Goal: Task Accomplishment & Management: Manage account settings

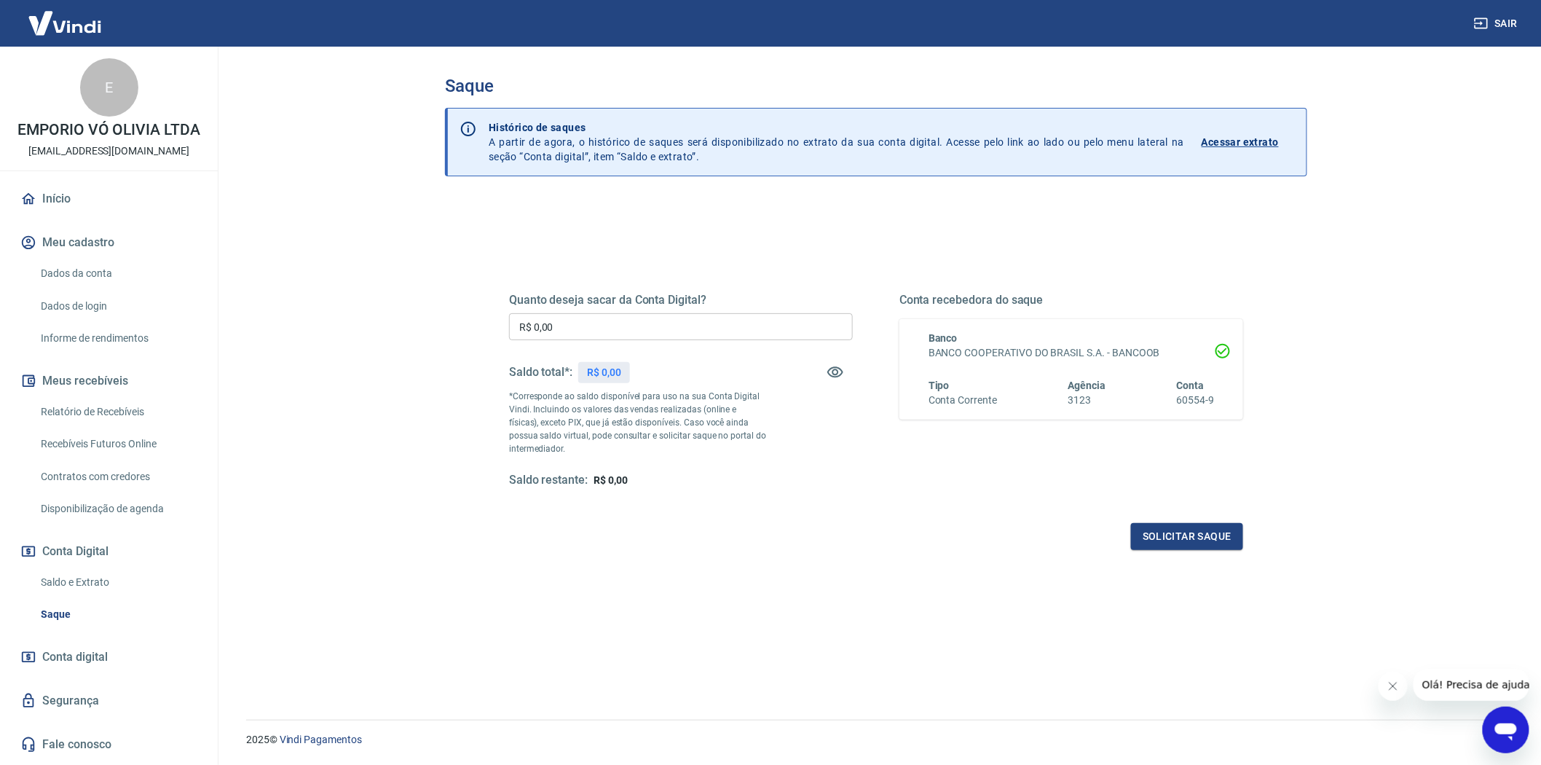
click at [64, 607] on link "Saque" at bounding box center [117, 614] width 165 height 30
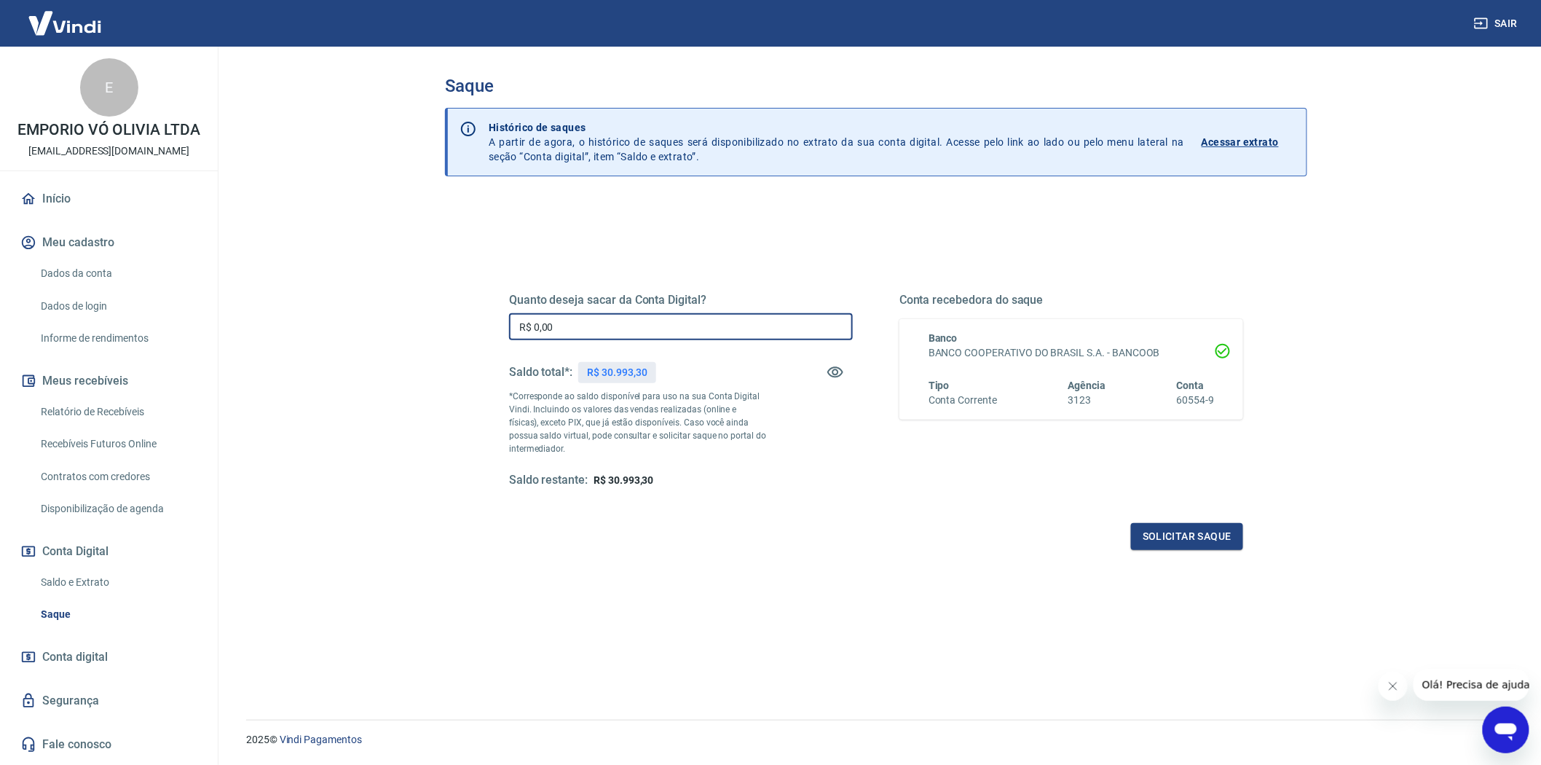
click at [588, 322] on input "R$ 0,00" at bounding box center [681, 326] width 344 height 27
type input "R$ 30.993,00"
click at [1175, 543] on button "Solicitar saque" at bounding box center [1187, 536] width 112 height 27
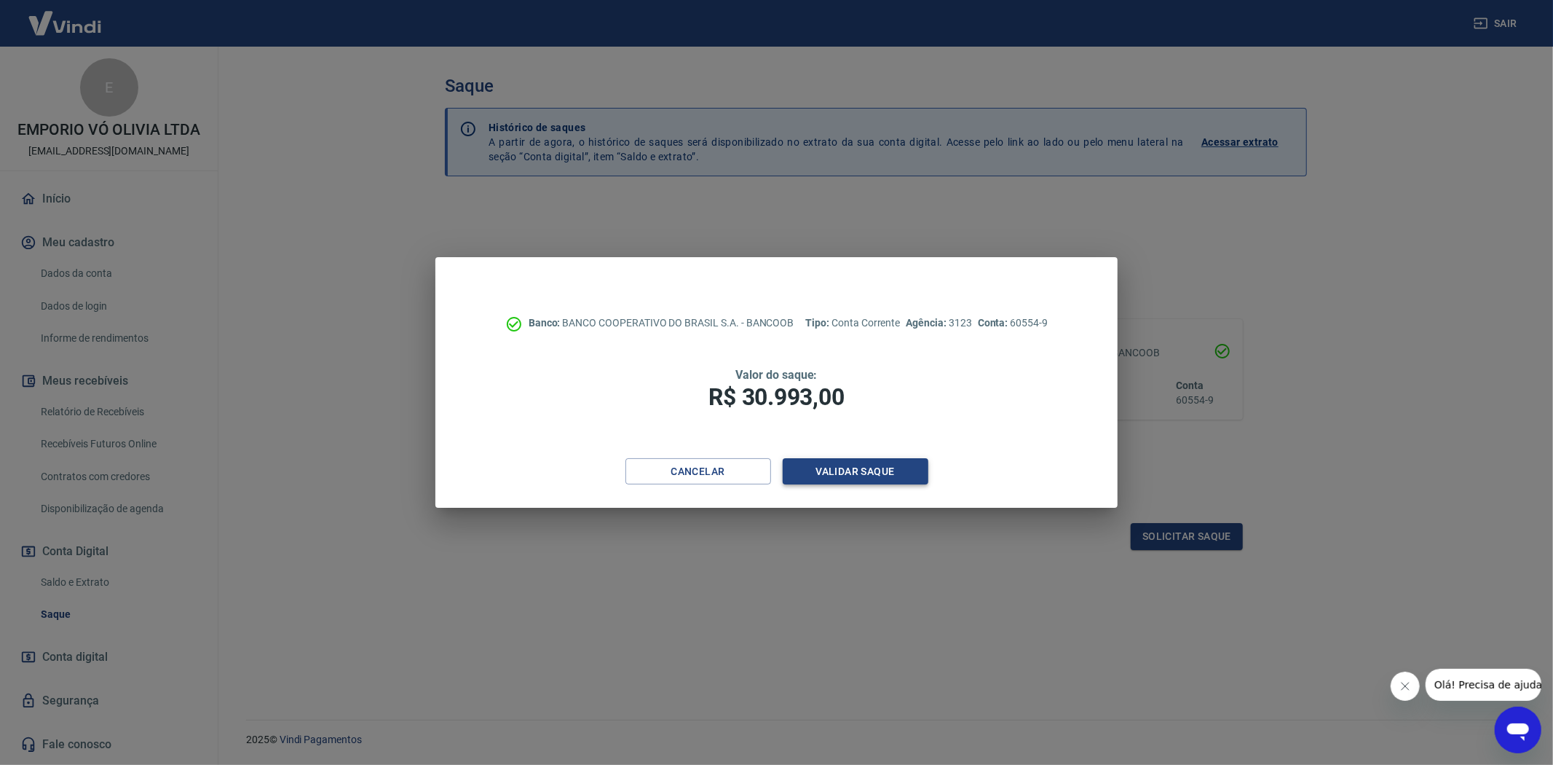
click at [823, 475] on button "Validar saque" at bounding box center [856, 471] width 146 height 27
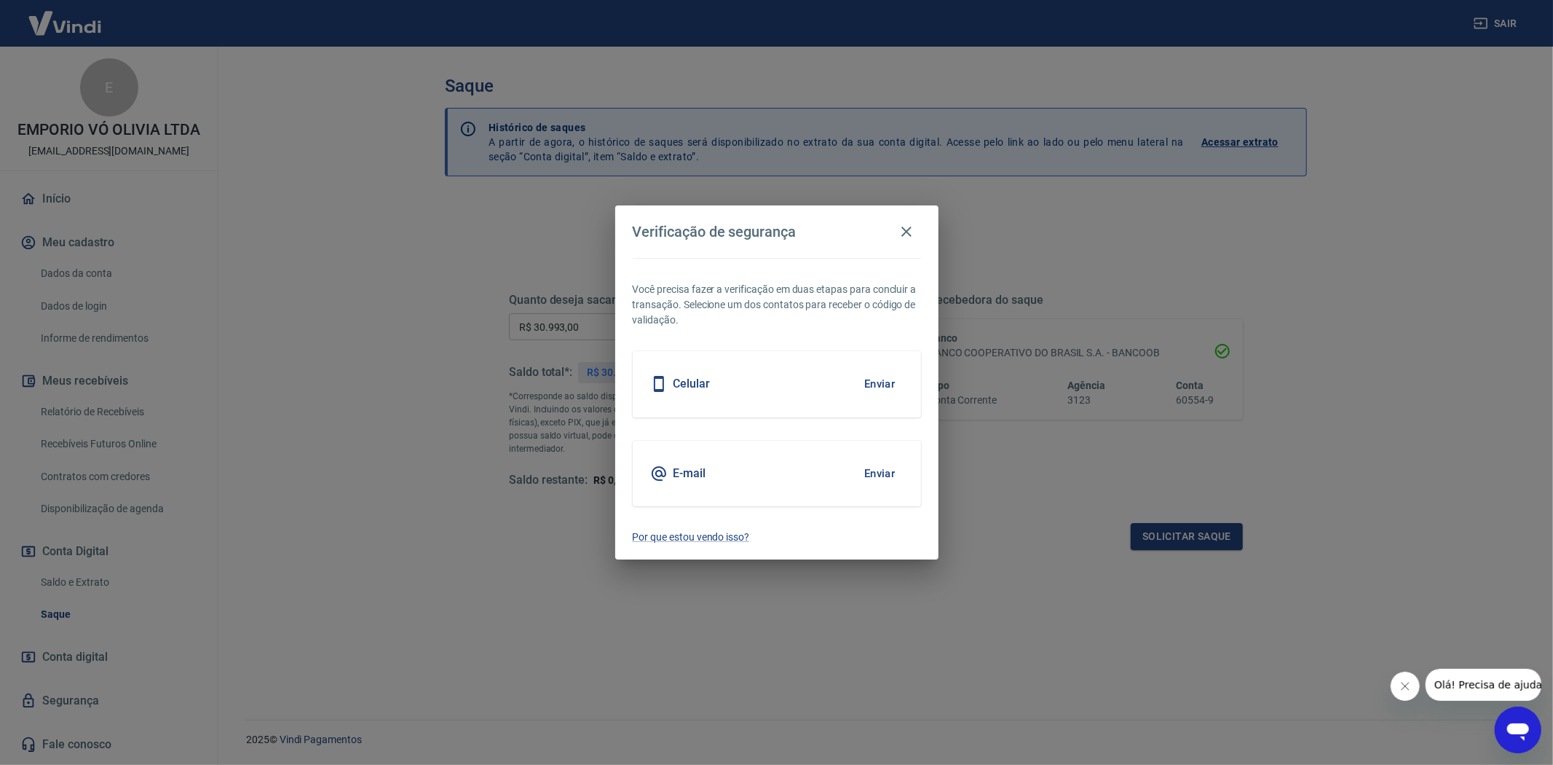
click at [874, 469] on button "Enviar" at bounding box center [879, 473] width 47 height 31
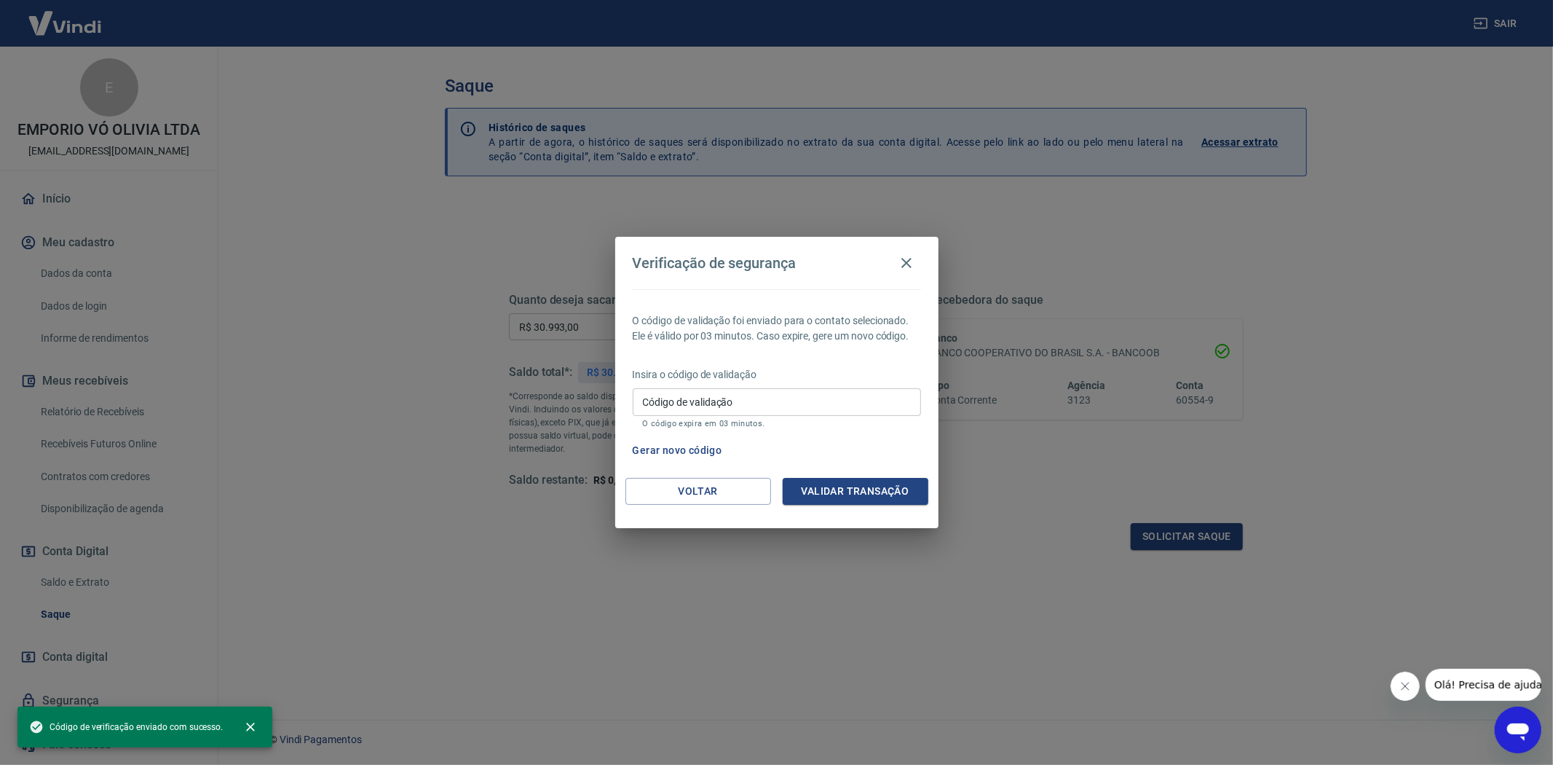
click at [856, 406] on input "Código de validação" at bounding box center [777, 401] width 288 height 27
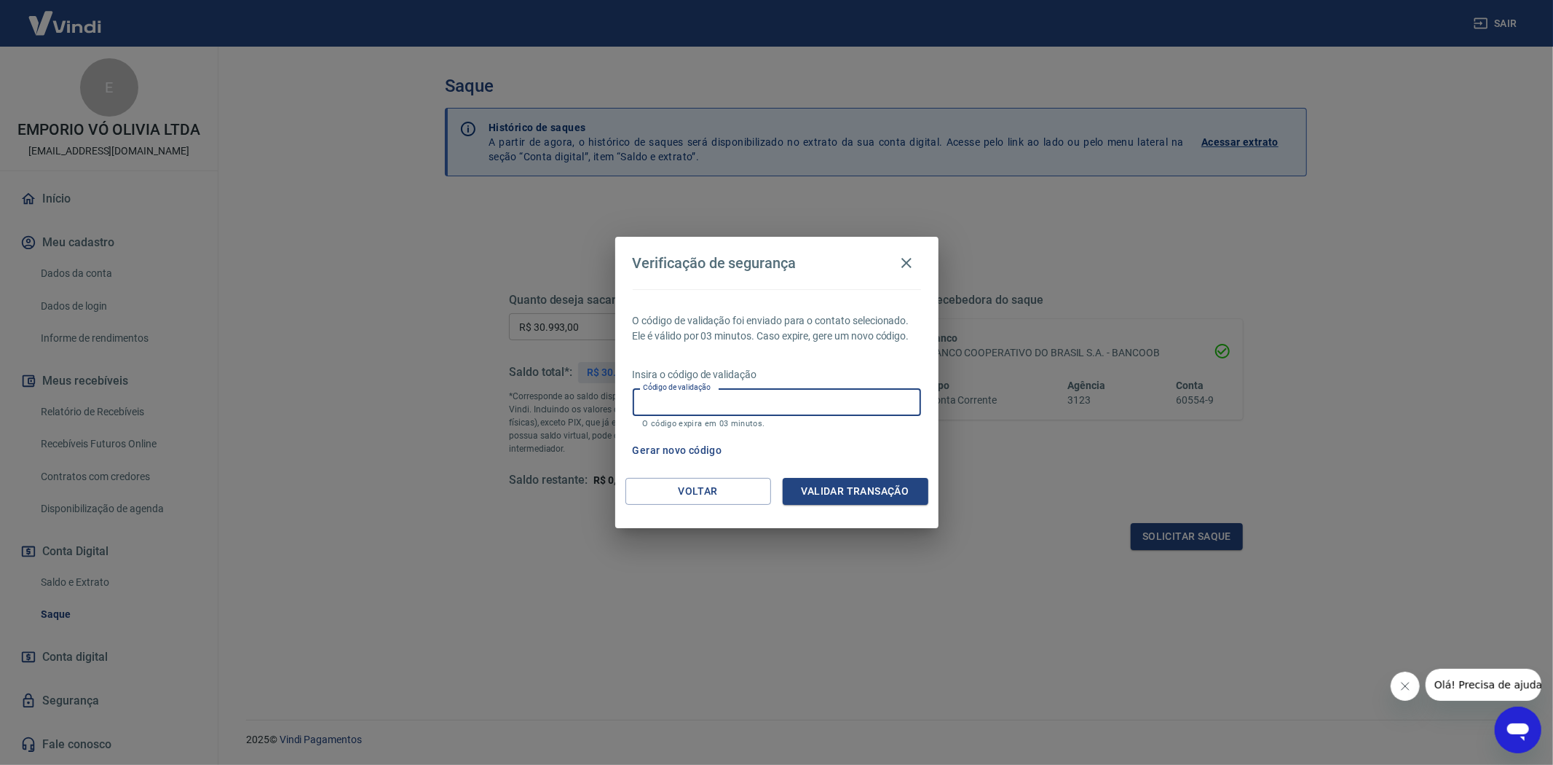
click at [675, 403] on input "Código de validação" at bounding box center [777, 401] width 288 height 27
paste input "256228"
type input "256228"
click at [821, 500] on button "Validar transação" at bounding box center [856, 491] width 146 height 27
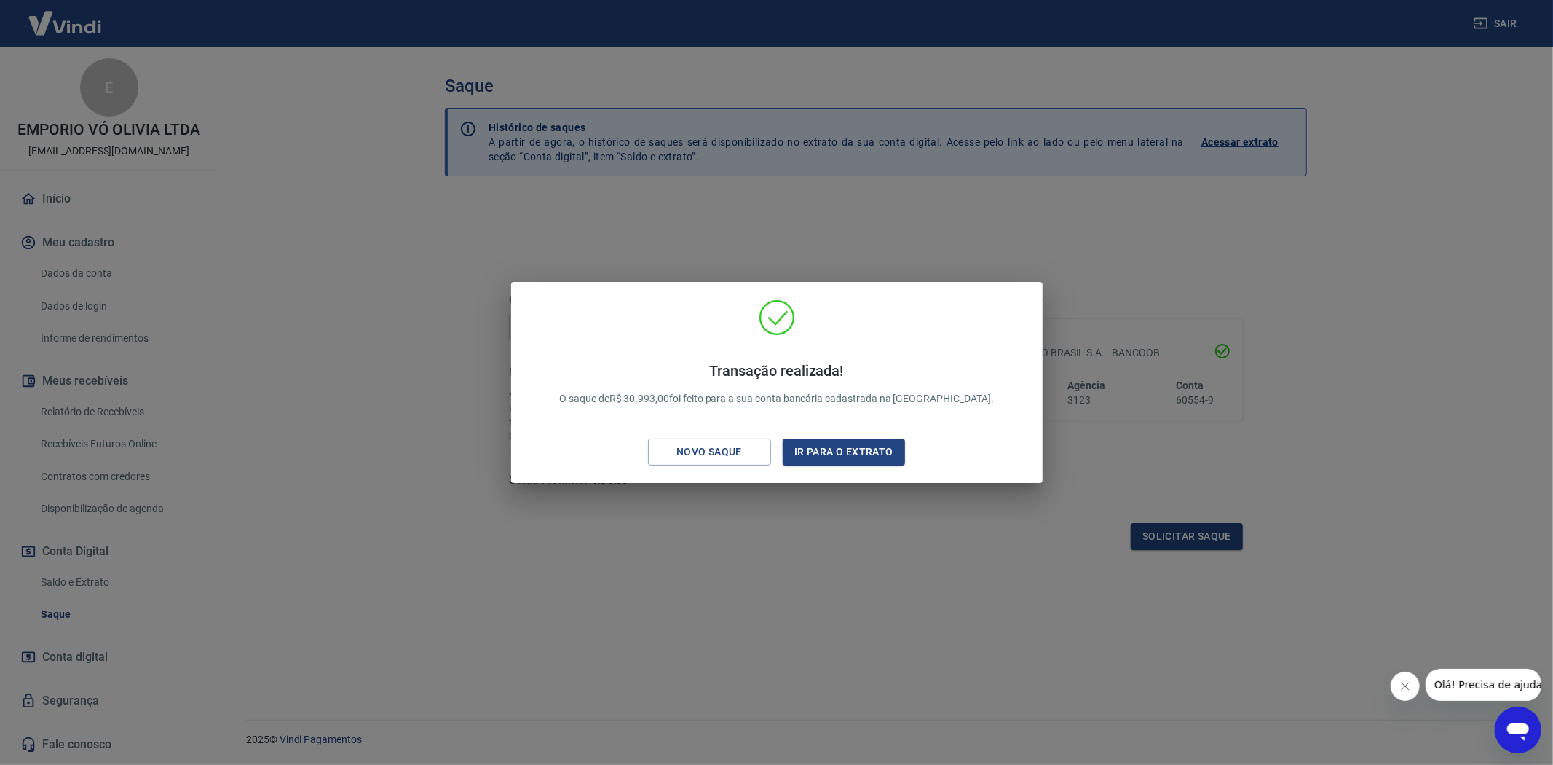
click at [767, 623] on div "Transação realizada! O saque de R$ 30.993,00 foi feito para a sua conta bancári…" at bounding box center [776, 382] width 1553 height 765
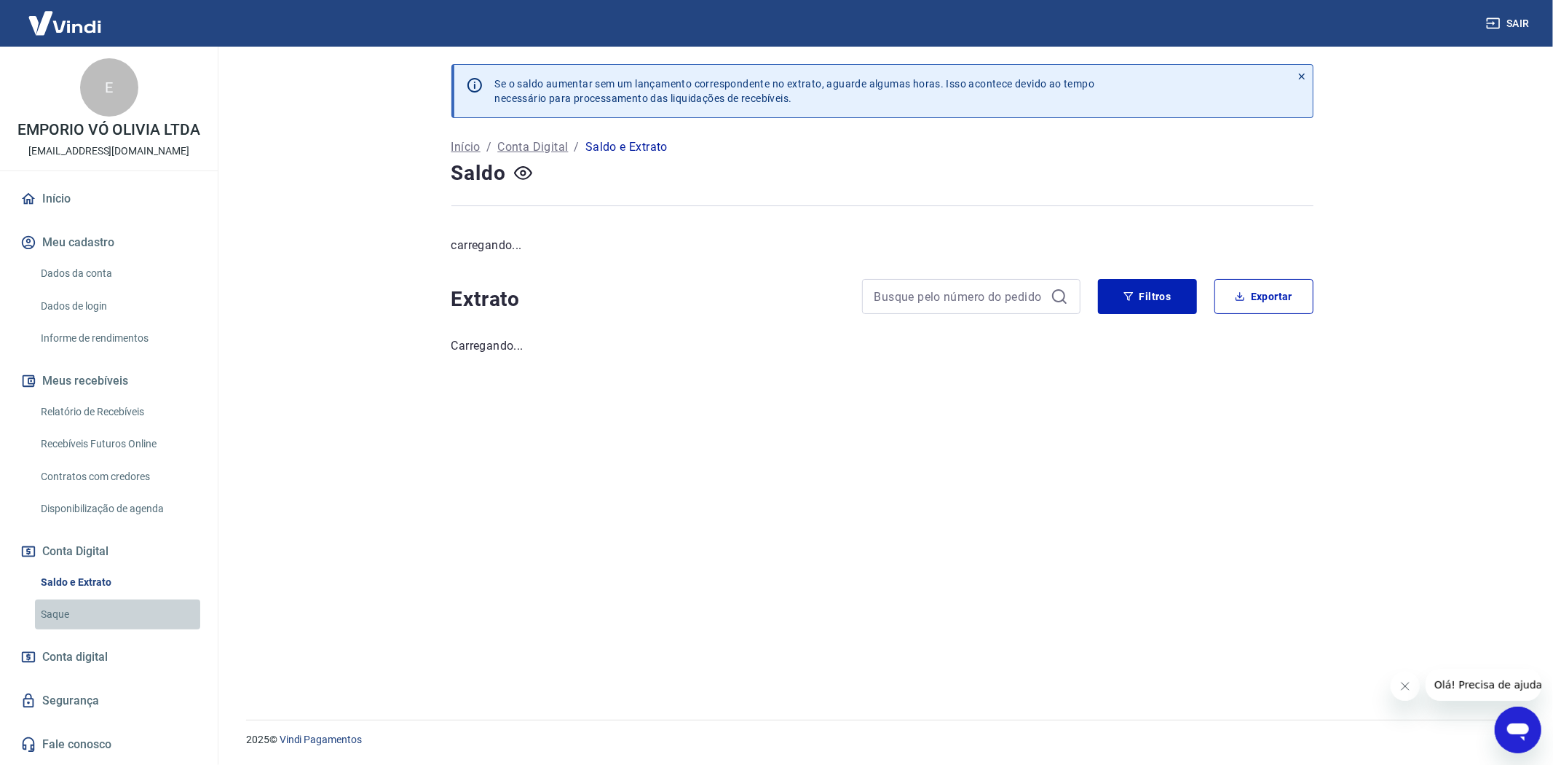
click at [60, 615] on link "Saque" at bounding box center [117, 614] width 165 height 30
